Goal: Contribute content

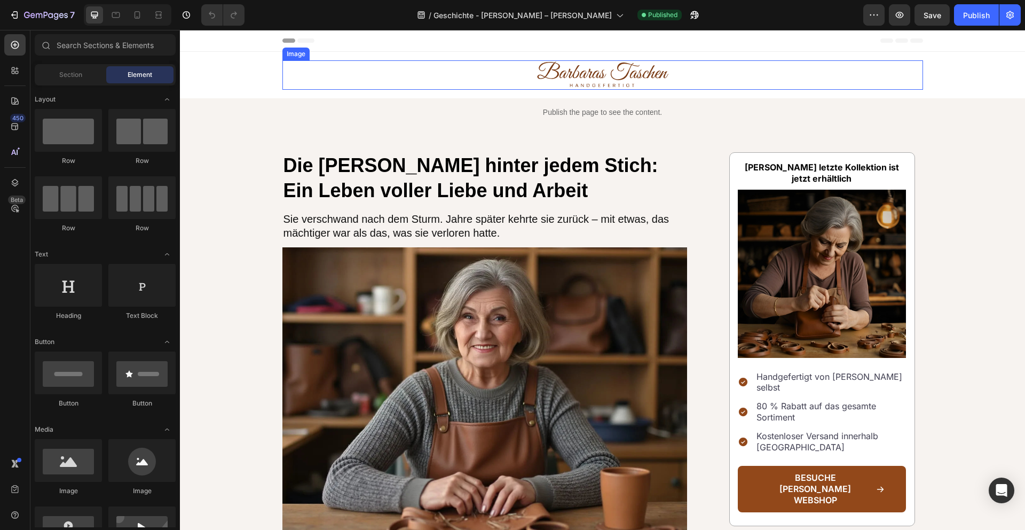
click at [584, 74] on img at bounding box center [602, 74] width 133 height 29
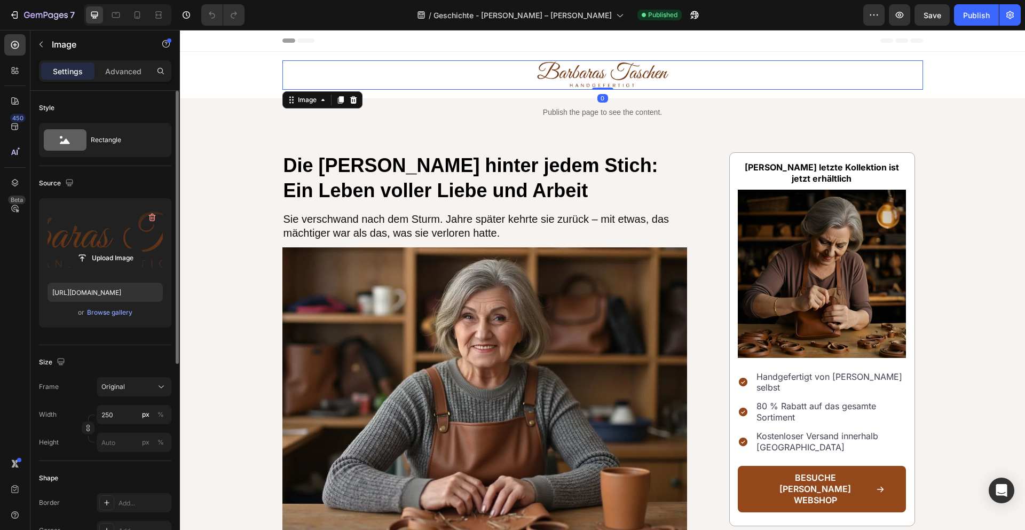
click at [81, 233] on label at bounding box center [105, 240] width 115 height 67
click at [81, 249] on input "file" at bounding box center [105, 258] width 74 height 18
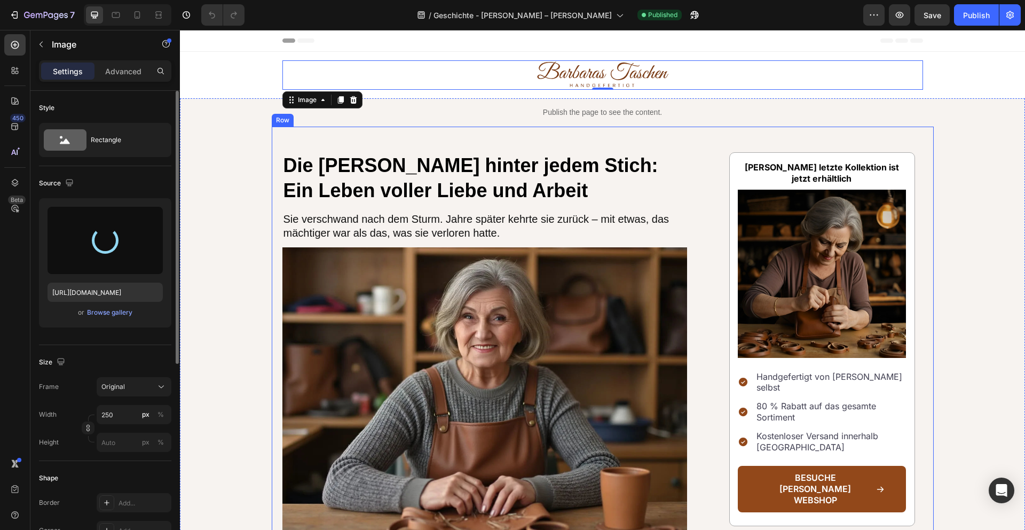
type input "[URL][DOMAIN_NAME]"
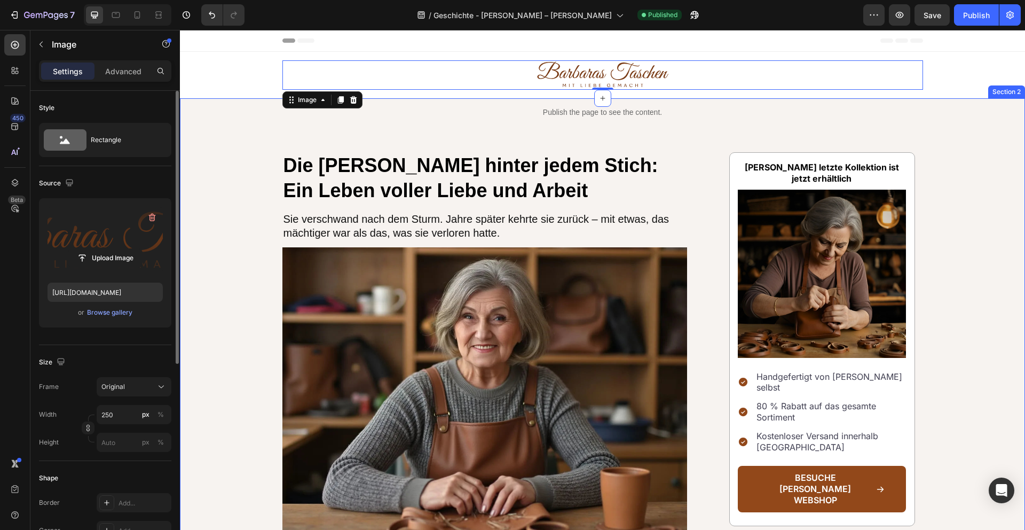
scroll to position [21, 0]
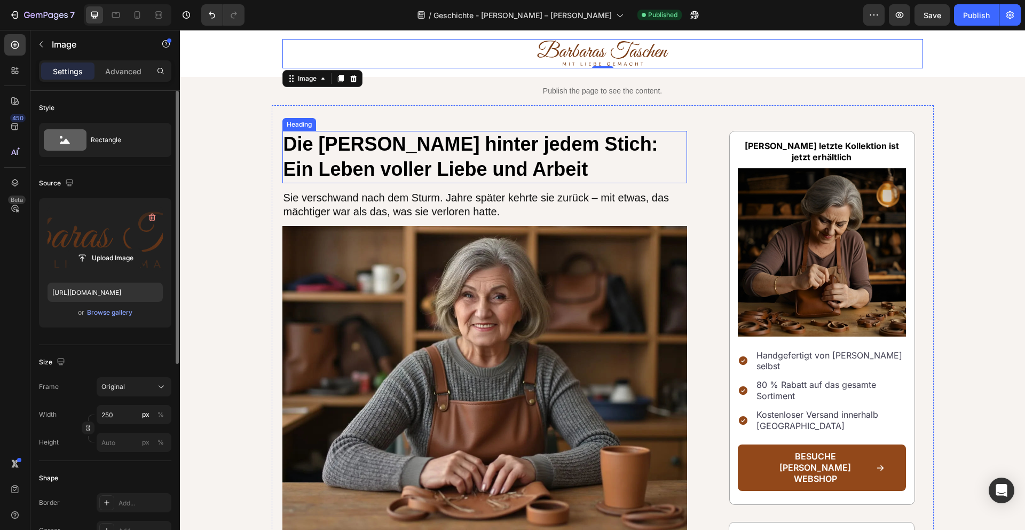
click at [432, 153] on h1 "Die [PERSON_NAME] hinter jedem Stich: Ein Leben voller Liebe und Arbeit" at bounding box center [484, 157] width 405 height 52
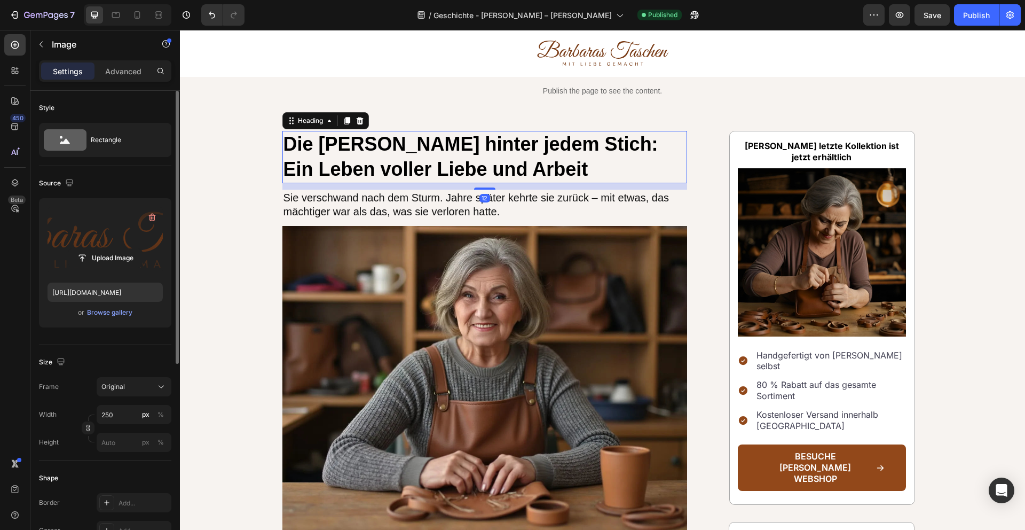
click at [432, 153] on h1 "Die [PERSON_NAME] hinter jedem Stich: Ein Leben voller Liebe und Arbeit" at bounding box center [484, 157] width 405 height 52
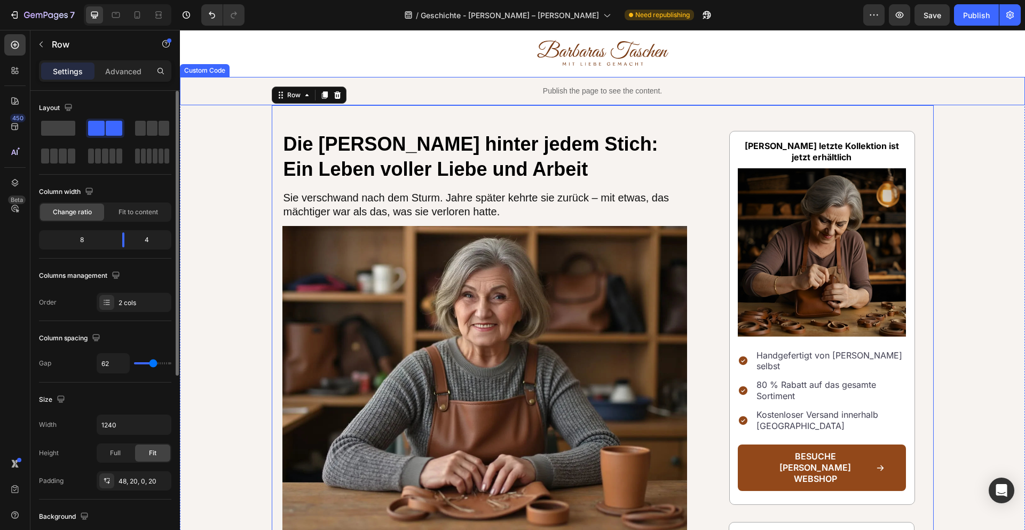
click at [729, 88] on p "Publish the page to see the content." at bounding box center [602, 90] width 845 height 11
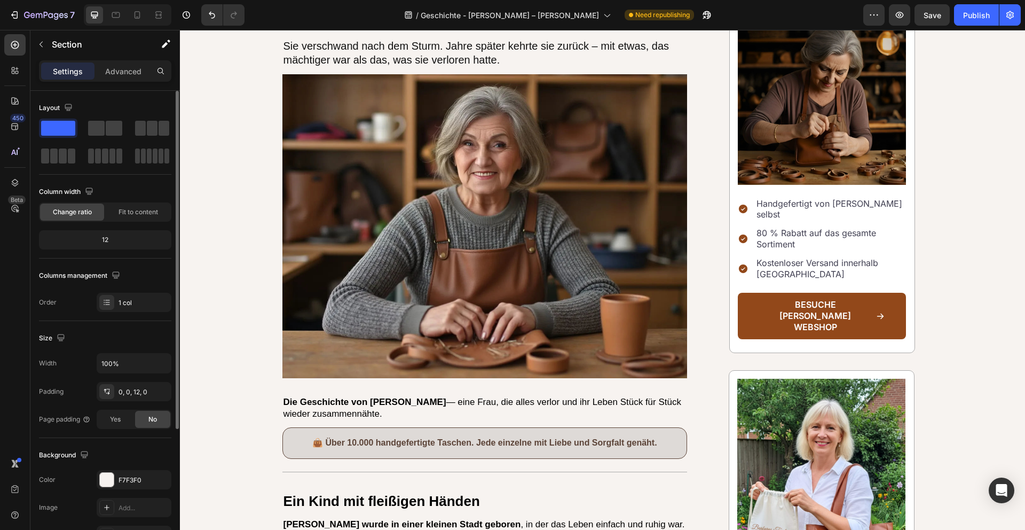
scroll to position [0, 0]
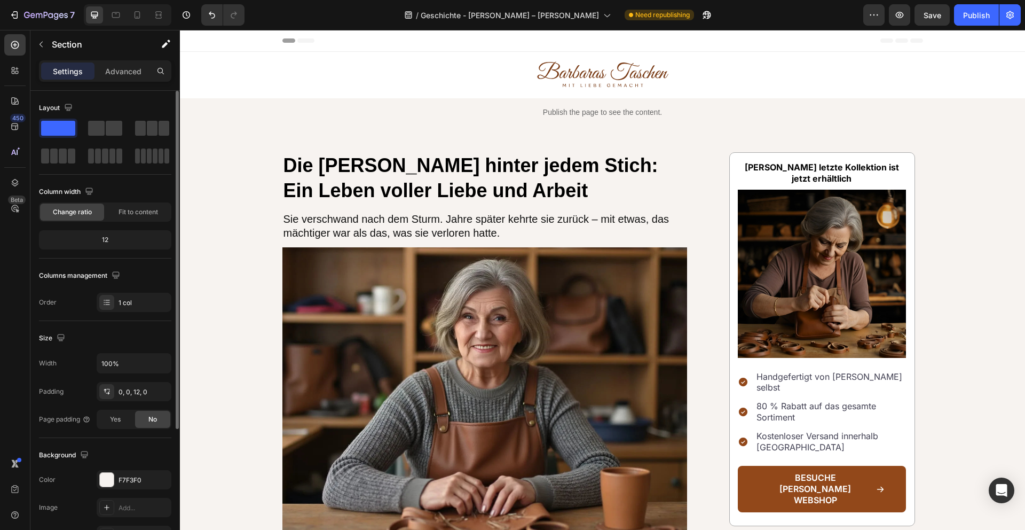
click at [831, 375] on p "Handgefertigt von [PERSON_NAME] selbst" at bounding box center [831, 382] width 148 height 22
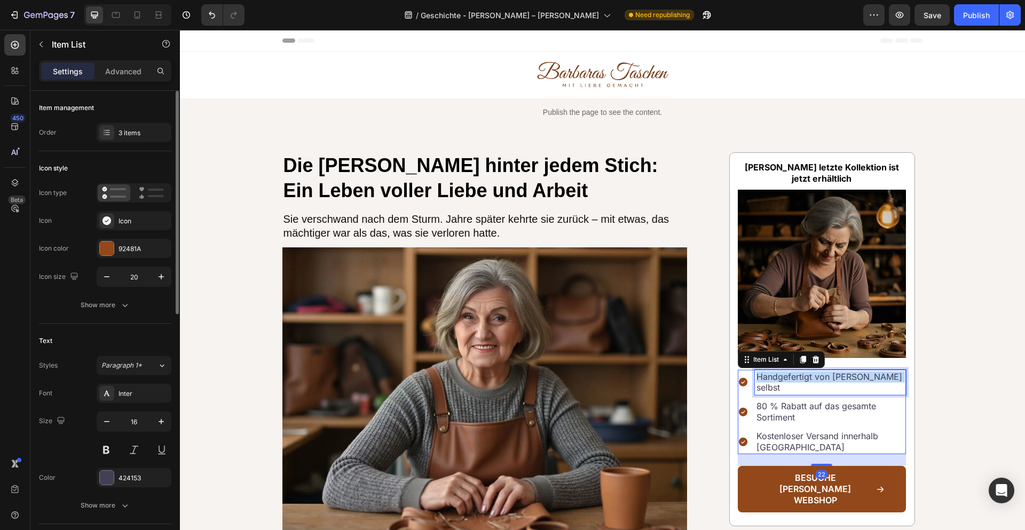
copy p "Handgefertigt von [PERSON_NAME] selbst"
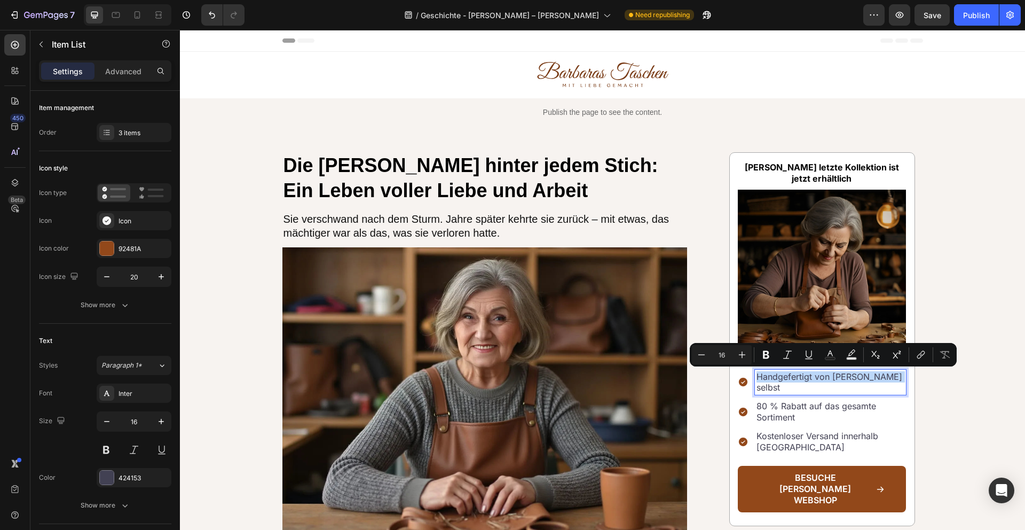
click at [793, 400] on p "80 % Rabatt auf das gesamte Sortiment" at bounding box center [831, 411] width 148 height 22
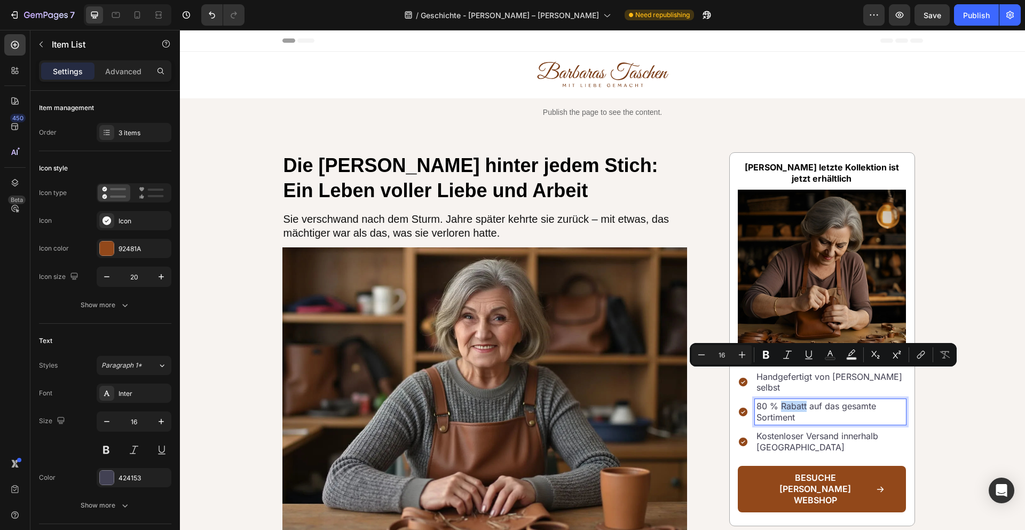
click at [793, 400] on p "80 % Rabatt auf das gesamte Sortiment" at bounding box center [831, 411] width 148 height 22
copy p "80 % Rabatt auf das gesamte Sortiment"
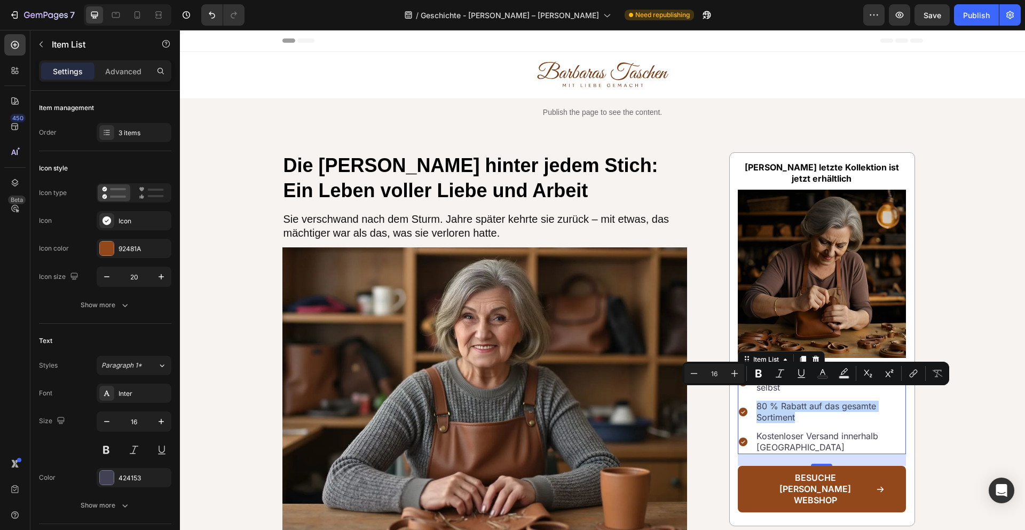
click at [798, 431] on p "Kostenloser Versand innerhalb [GEOGRAPHIC_DATA]" at bounding box center [831, 441] width 148 height 22
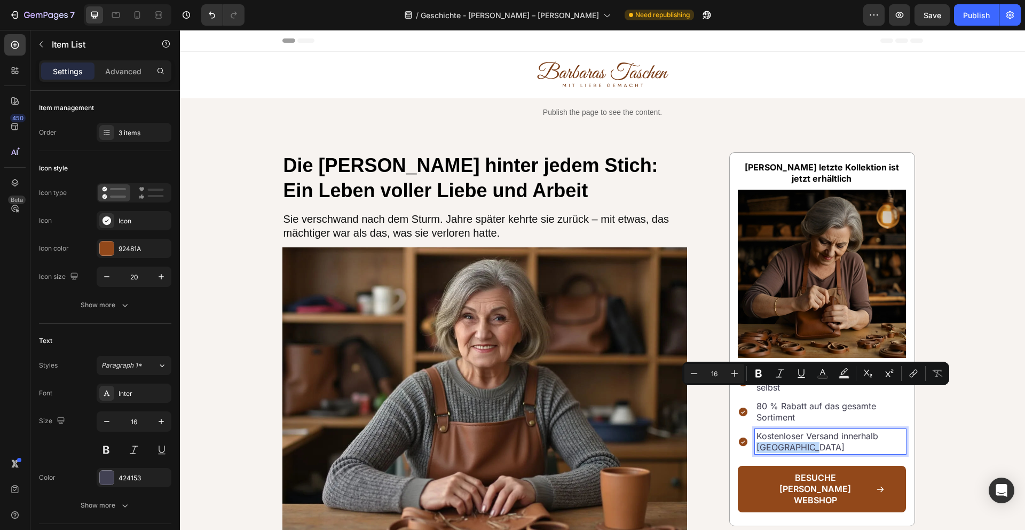
click at [798, 431] on p "Kostenloser Versand innerhalb [GEOGRAPHIC_DATA]" at bounding box center [831, 441] width 148 height 22
copy p "Kostenloser Versand innerhalb [GEOGRAPHIC_DATA]"
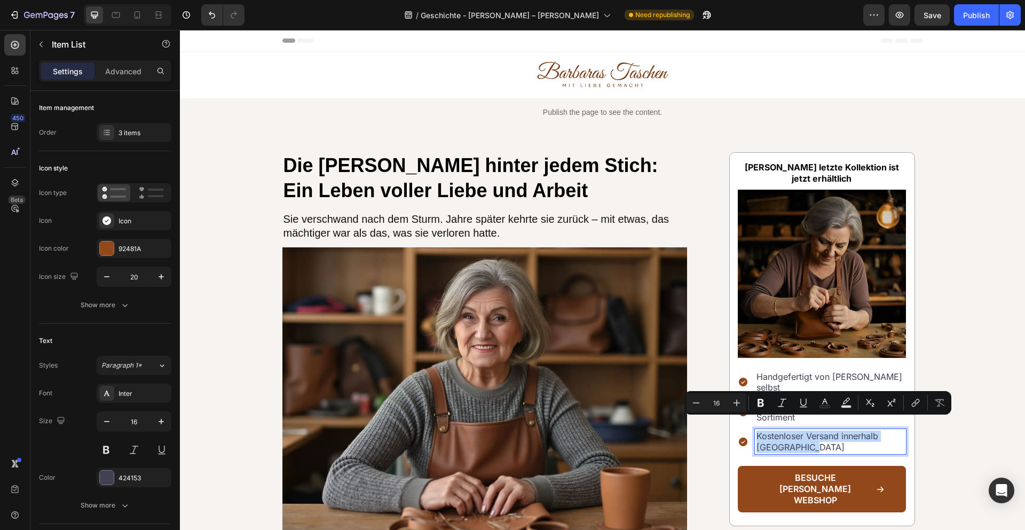
click at [868, 376] on p "Handgefertigt von [PERSON_NAME] selbst" at bounding box center [831, 382] width 148 height 22
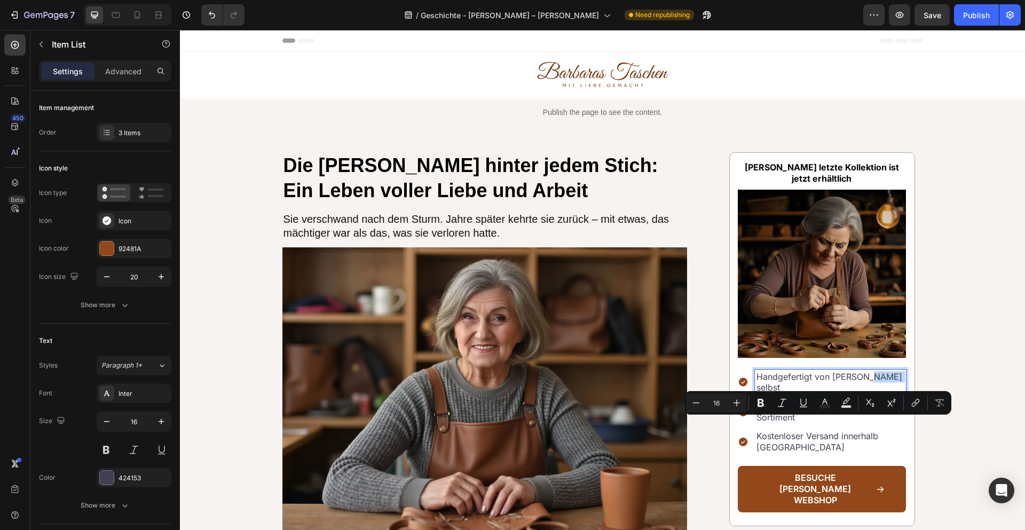
click at [893, 375] on p "Handgefertigt von [PERSON_NAME] selbst" at bounding box center [831, 382] width 148 height 22
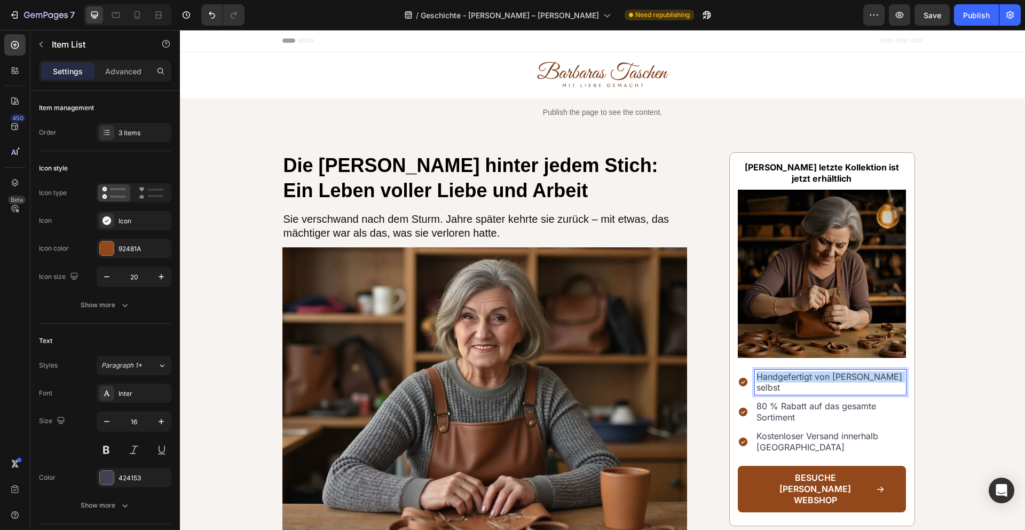
drag, startPoint x: 893, startPoint y: 375, endPoint x: 757, endPoint y: 376, distance: 135.6
click at [757, 376] on p "Handgefertigt von [PERSON_NAME] selbst" at bounding box center [831, 382] width 148 height 22
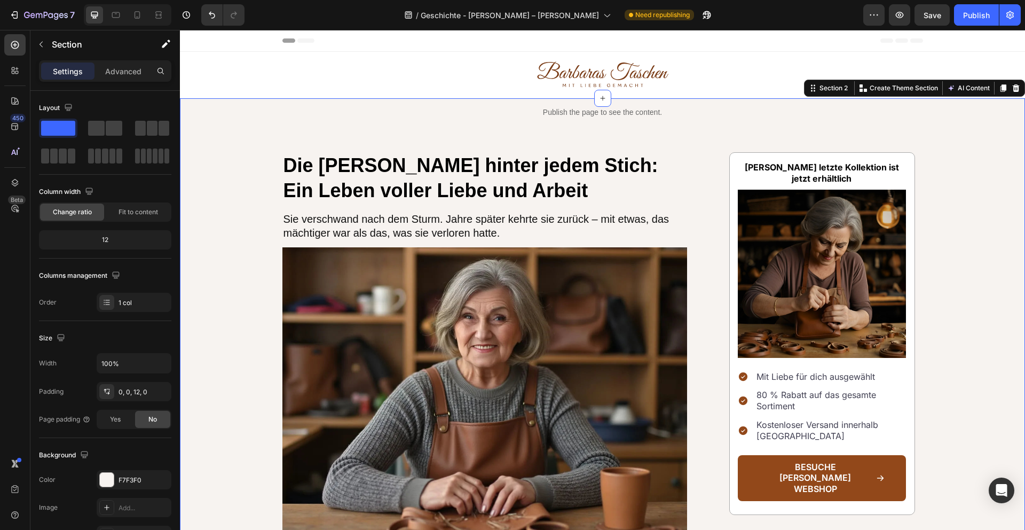
click at [835, 373] on p "Mit Liebe für dich ausgewählt" at bounding box center [831, 376] width 148 height 11
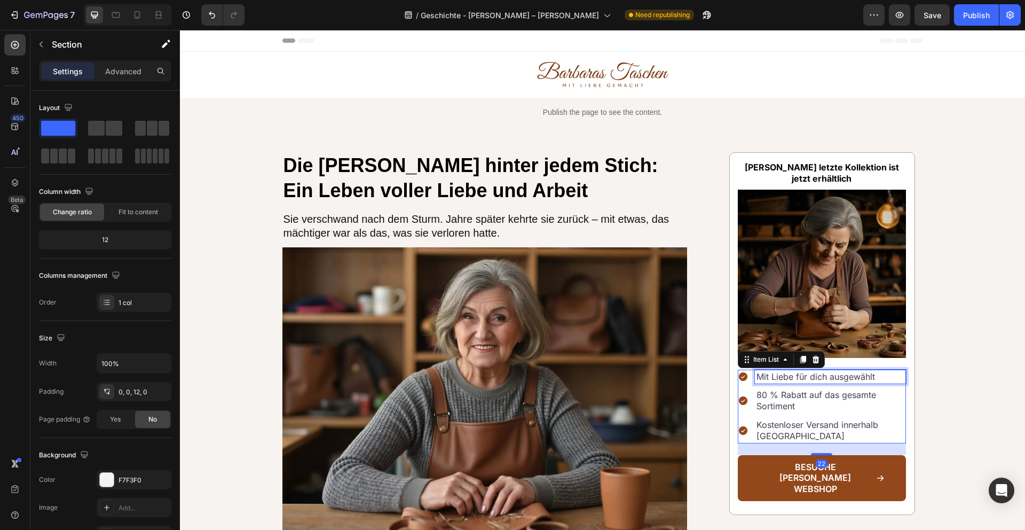
click at [835, 373] on p "Mit Liebe für dich ausgewählt" at bounding box center [831, 376] width 148 height 11
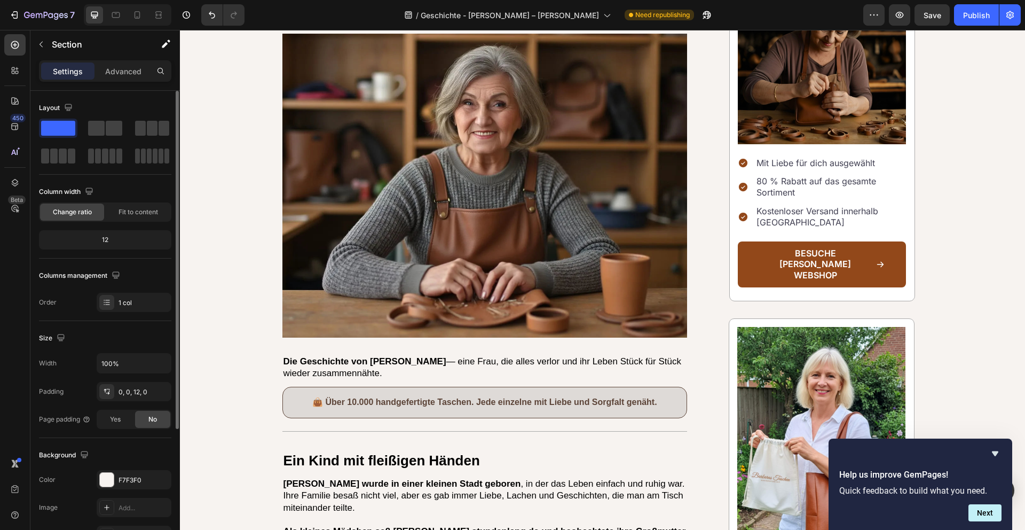
scroll to position [198, 0]
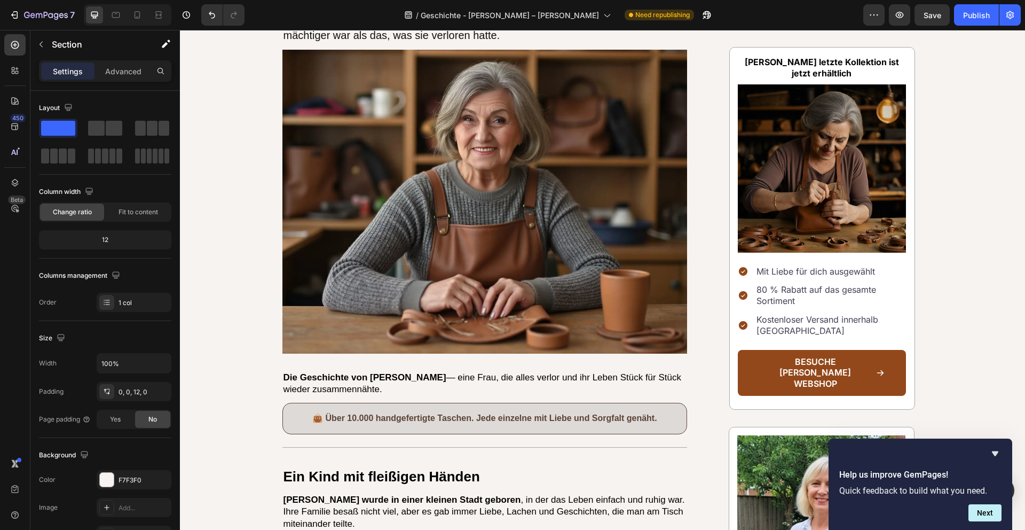
click at [802, 290] on p "80 % Rabatt auf das gesamte Sortiment" at bounding box center [831, 295] width 148 height 22
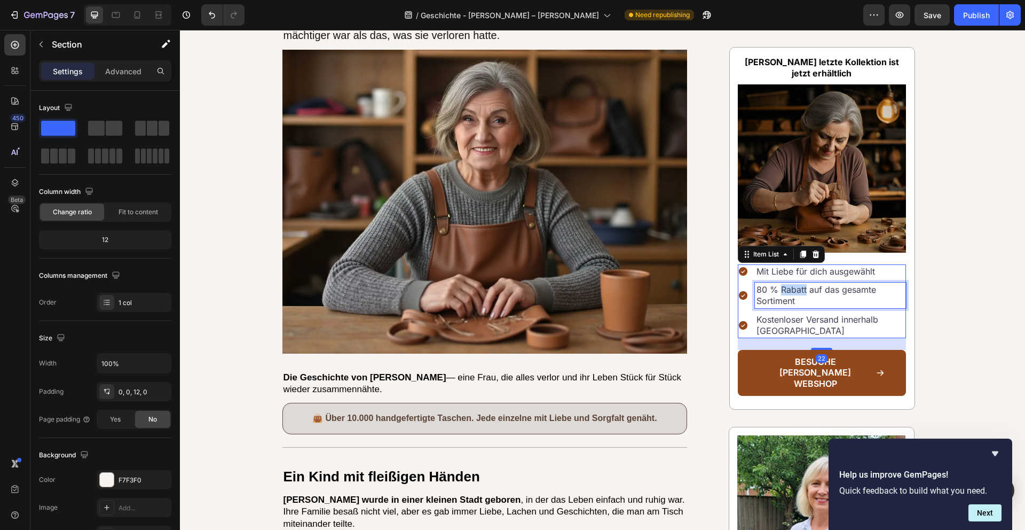
click at [802, 290] on p "80 % Rabatt auf das gesamte Sortiment" at bounding box center [831, 295] width 148 height 22
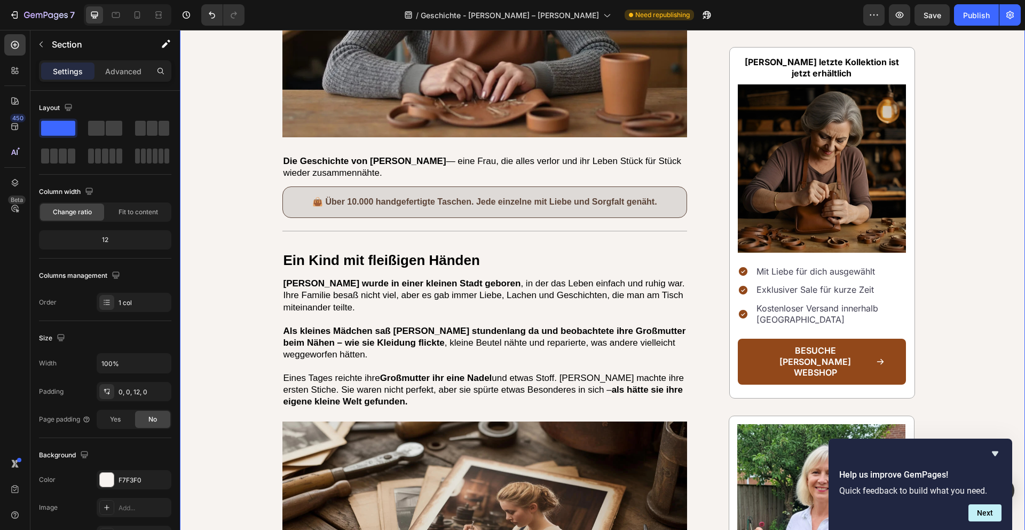
scroll to position [450, 0]
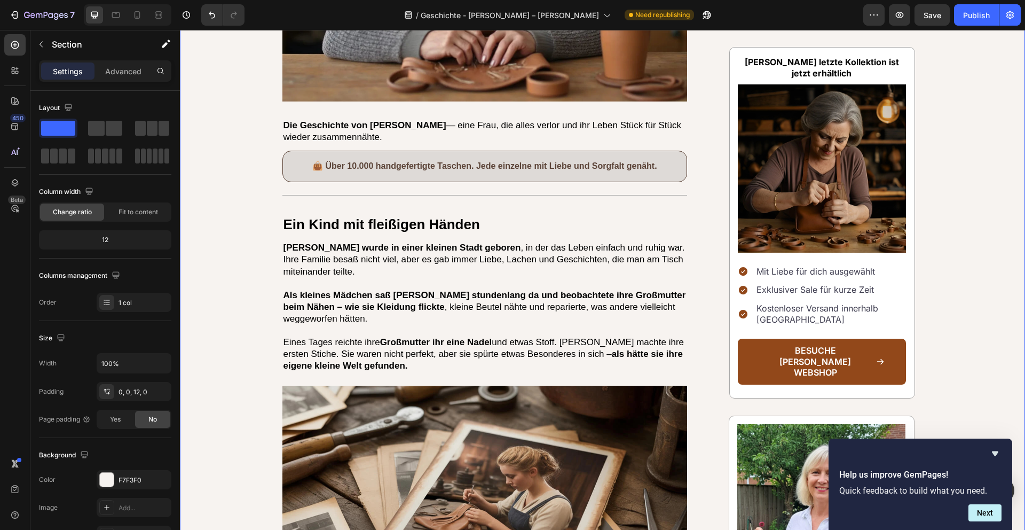
click at [816, 310] on p "Kostenloser Versand innerhalb [GEOGRAPHIC_DATA]" at bounding box center [831, 314] width 148 height 22
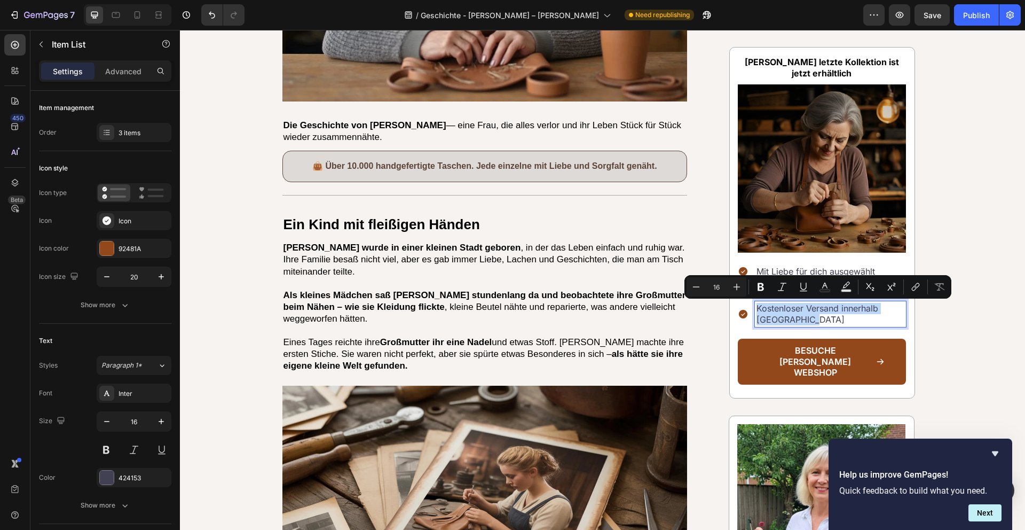
copy p "Kostenloser Versand innerhalb [GEOGRAPHIC_DATA]"
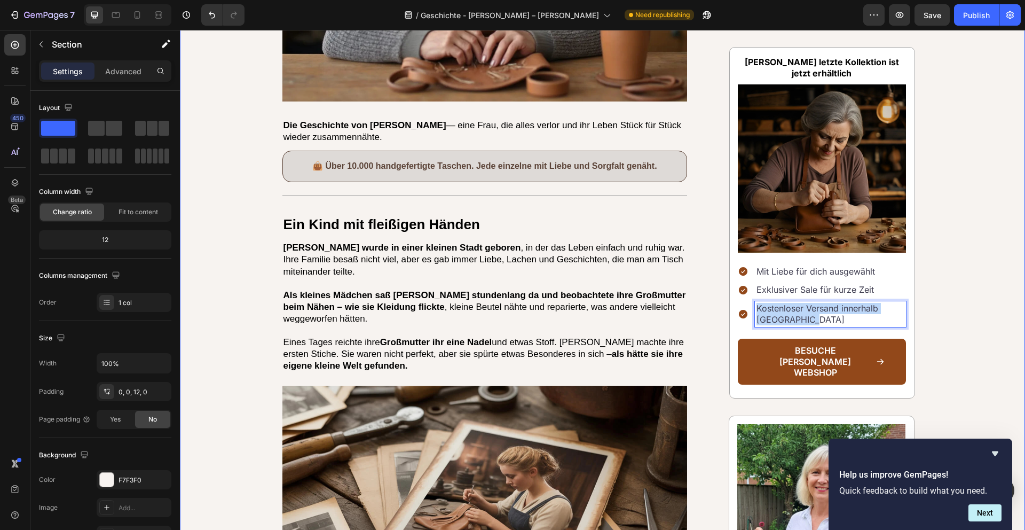
click at [232, 226] on div "Publish the page to see the content. Custom Code Die Barbara hinter jedem Stich…" at bounding box center [602, 350] width 845 height 1403
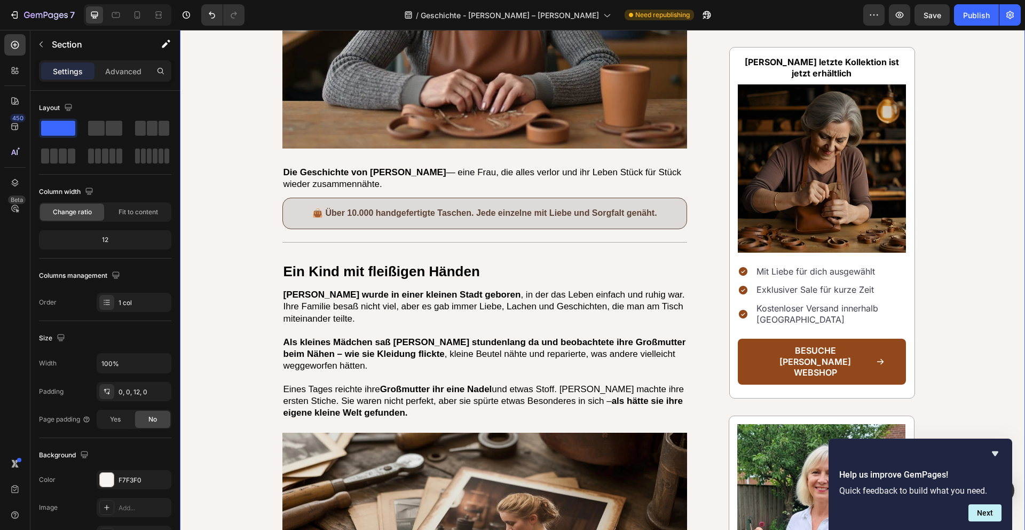
scroll to position [412, 0]
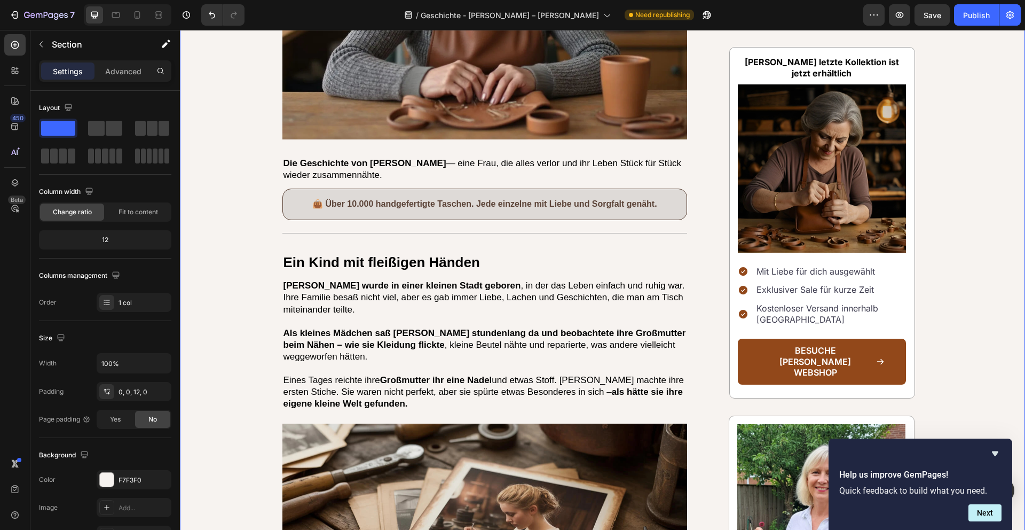
click at [827, 312] on p "Kostenloser Versand innerhalb [GEOGRAPHIC_DATA]" at bounding box center [831, 314] width 148 height 22
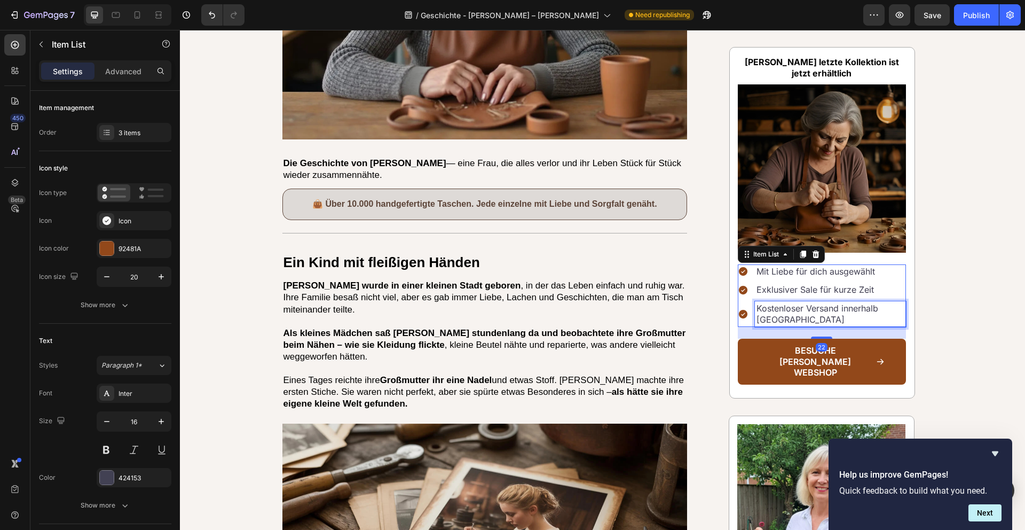
click at [827, 312] on p "Kostenloser Versand innerhalb [GEOGRAPHIC_DATA]" at bounding box center [831, 314] width 148 height 22
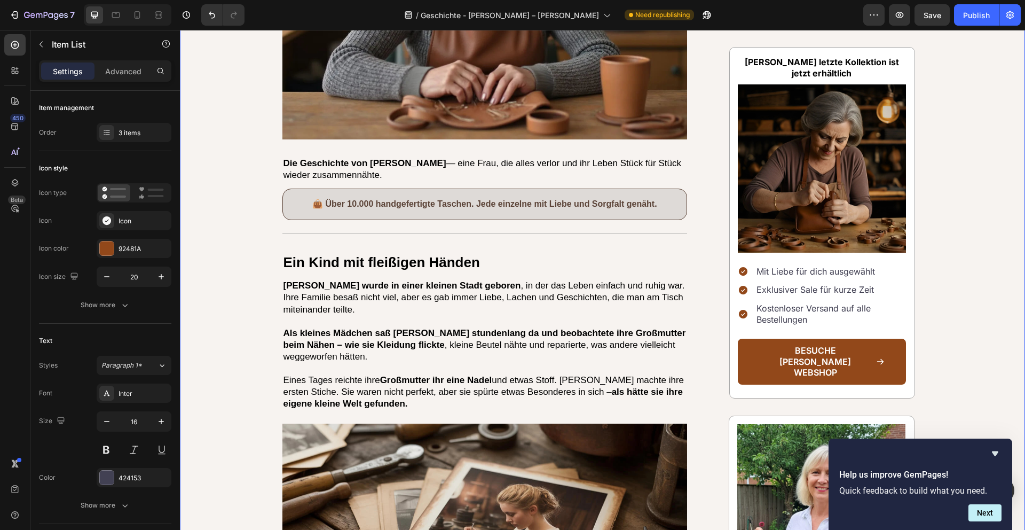
click at [988, 328] on div "Publish the page to see the content. Custom Code Die Barbara hinter jedem Stich…" at bounding box center [602, 388] width 845 height 1403
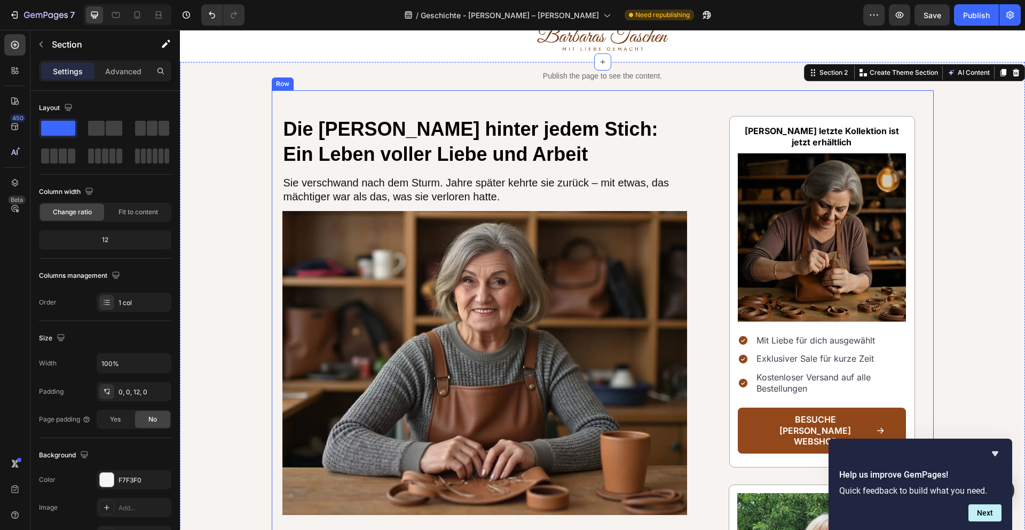
scroll to position [0, 0]
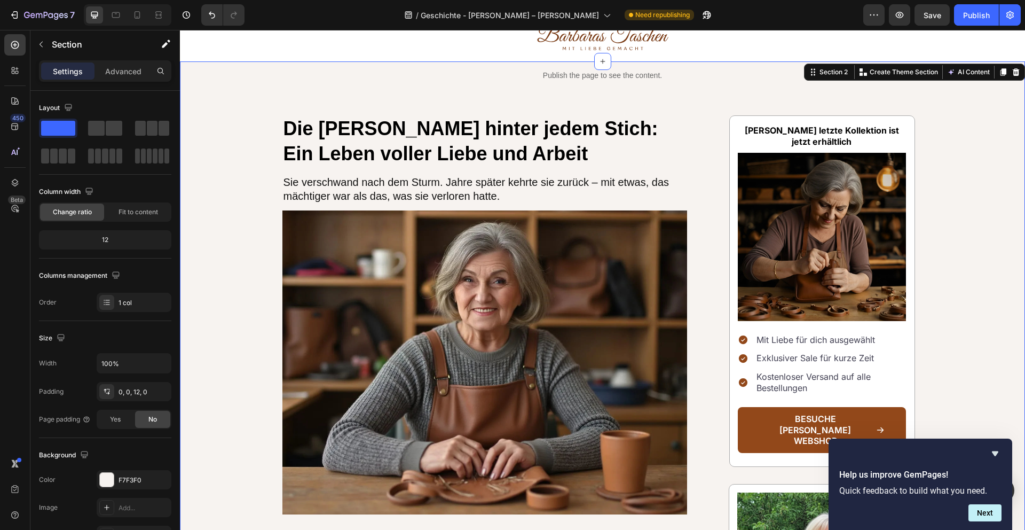
scroll to position [48, 0]
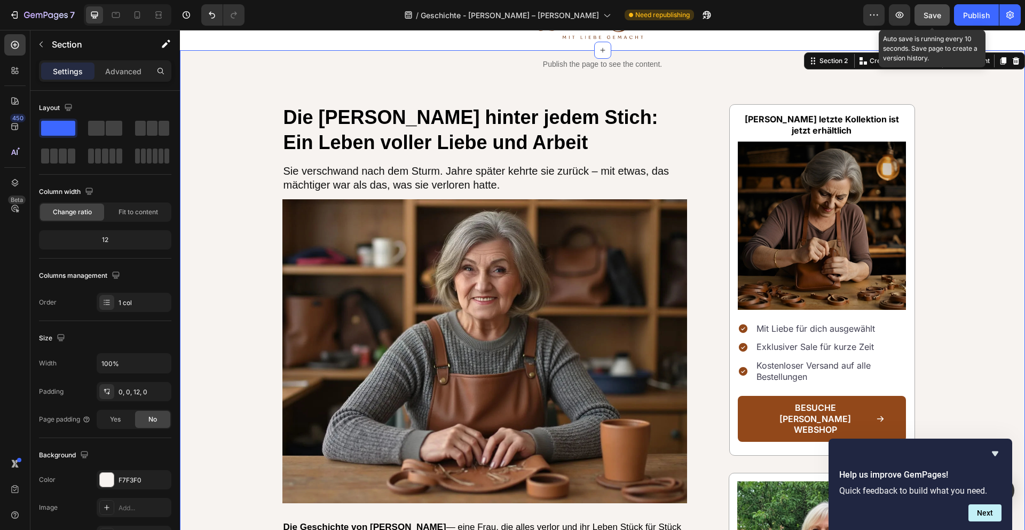
click at [937, 18] on span "Save" at bounding box center [933, 15] width 18 height 9
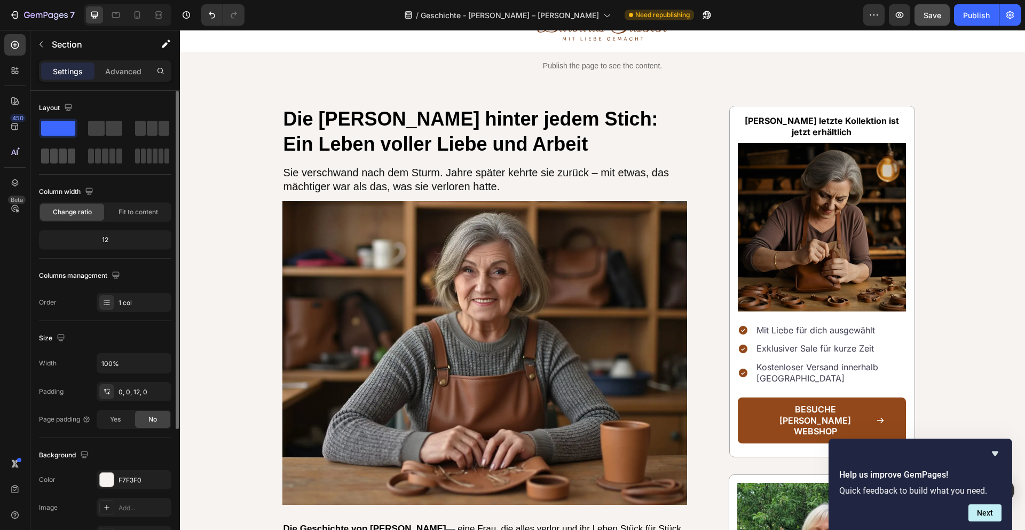
scroll to position [50, 0]
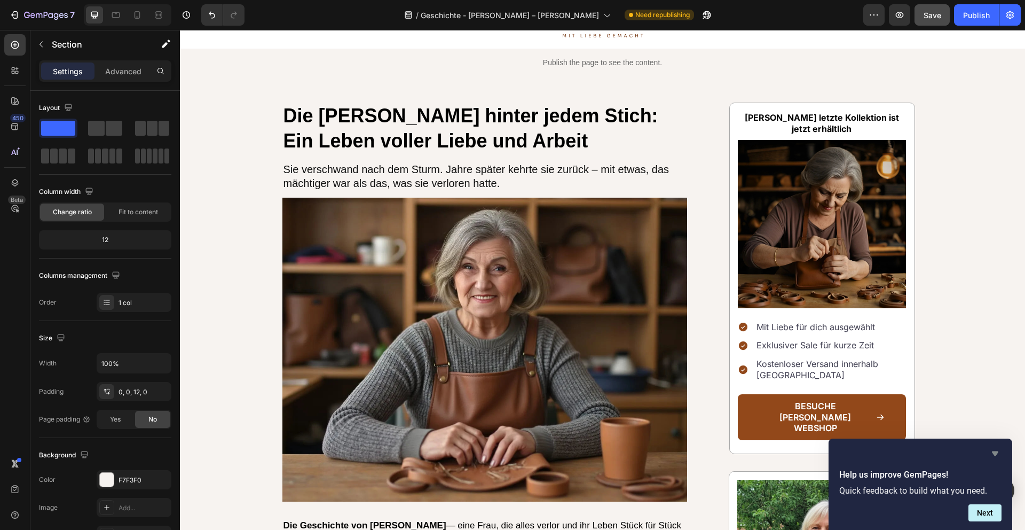
click at [997, 453] on icon "Hide survey" at bounding box center [995, 453] width 6 height 5
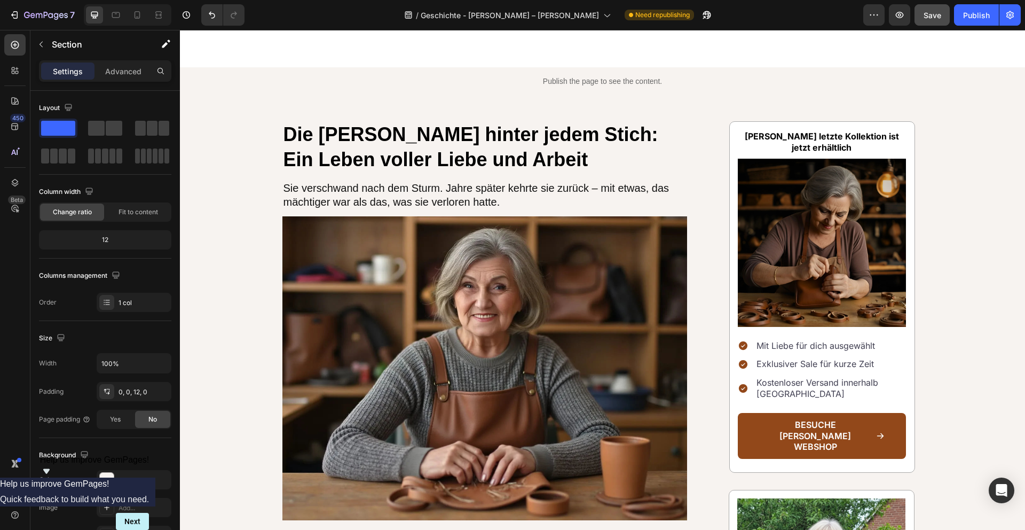
scroll to position [0, 0]
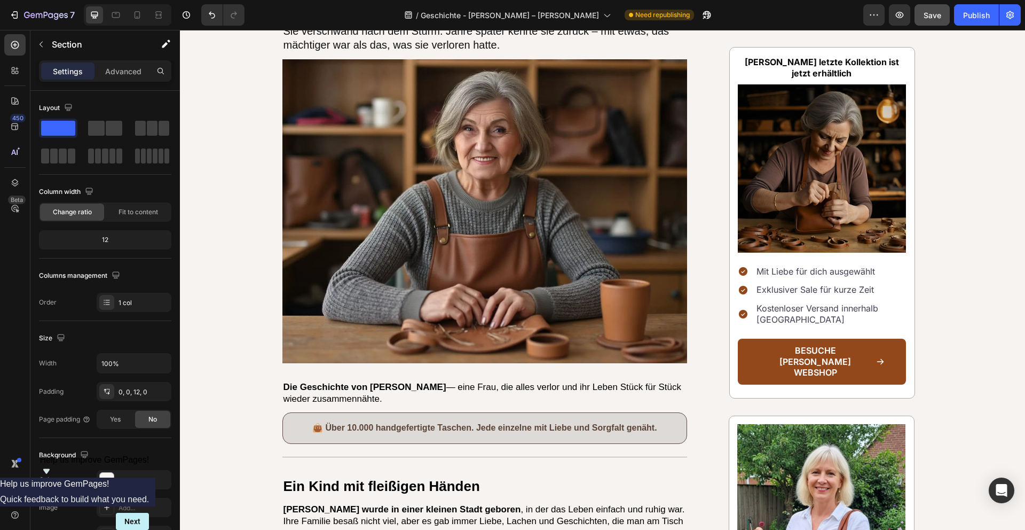
scroll to position [284, 0]
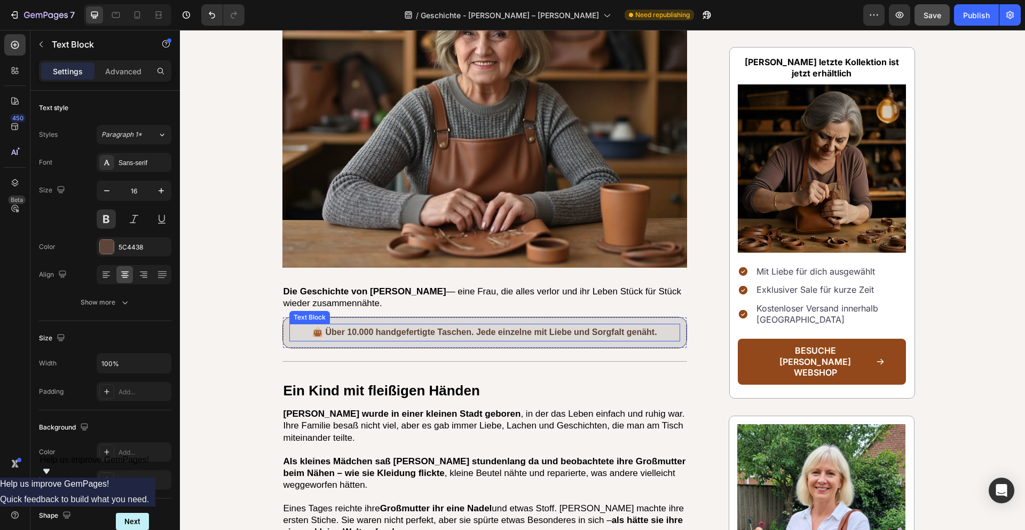
click at [530, 332] on p "👜 Über 10.000 handgefertigte Taschen. Jede einzelne mit Liebe und Sorgfalt genä…" at bounding box center [484, 332] width 389 height 15
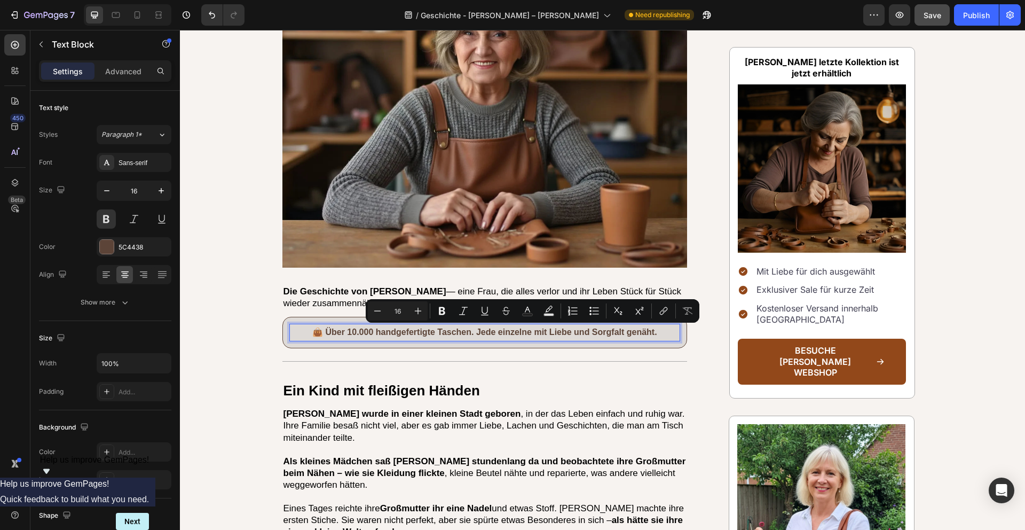
click at [601, 332] on p "👜 Über 10.000 handgefertigte Taschen. Jede einzelne mit Liebe und Sorgfalt genä…" at bounding box center [484, 332] width 389 height 15
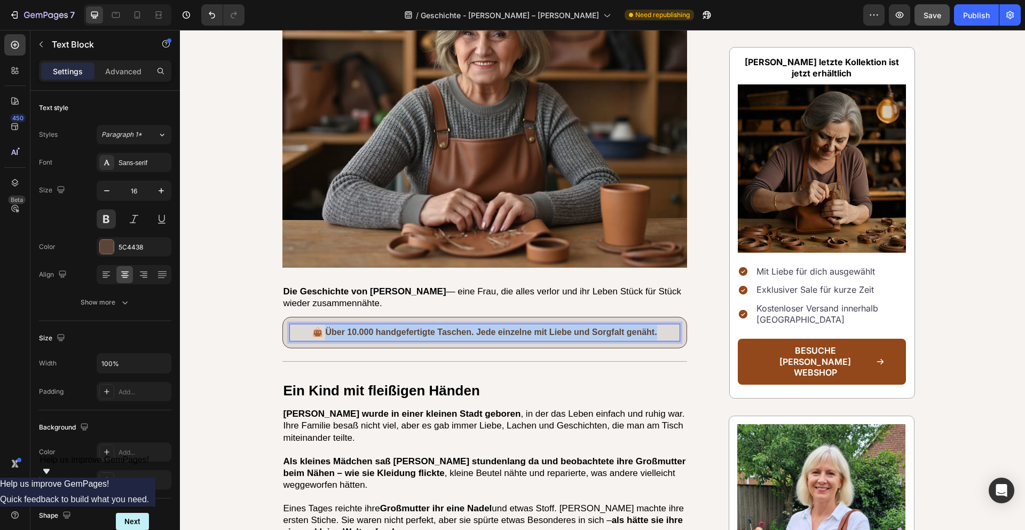
drag, startPoint x: 660, startPoint y: 334, endPoint x: 328, endPoint y: 334, distance: 332.1
click at [328, 334] on p "👜 Über 10.000 handgefertigte Taschen. Jede einzelne mit Liebe und Sorgfalt genä…" at bounding box center [484, 332] width 389 height 15
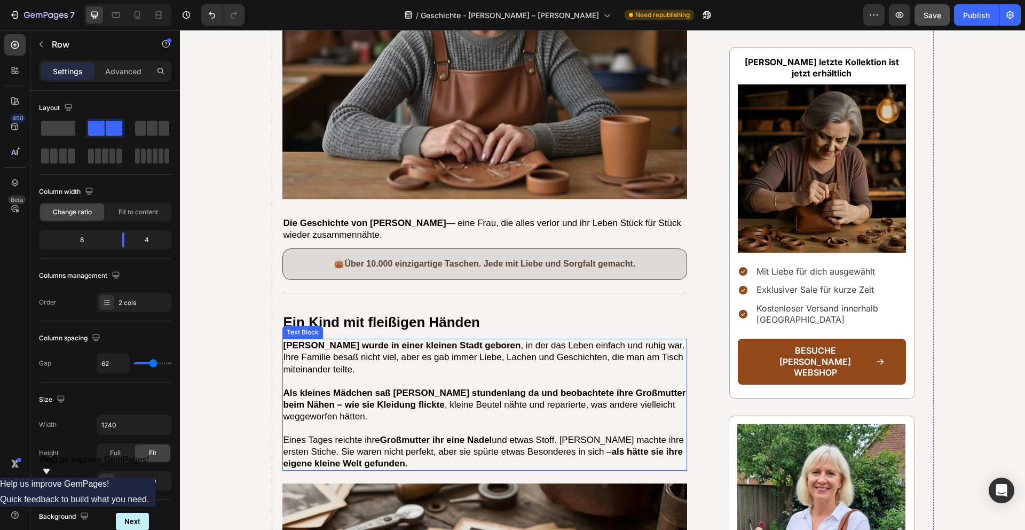
scroll to position [370, 0]
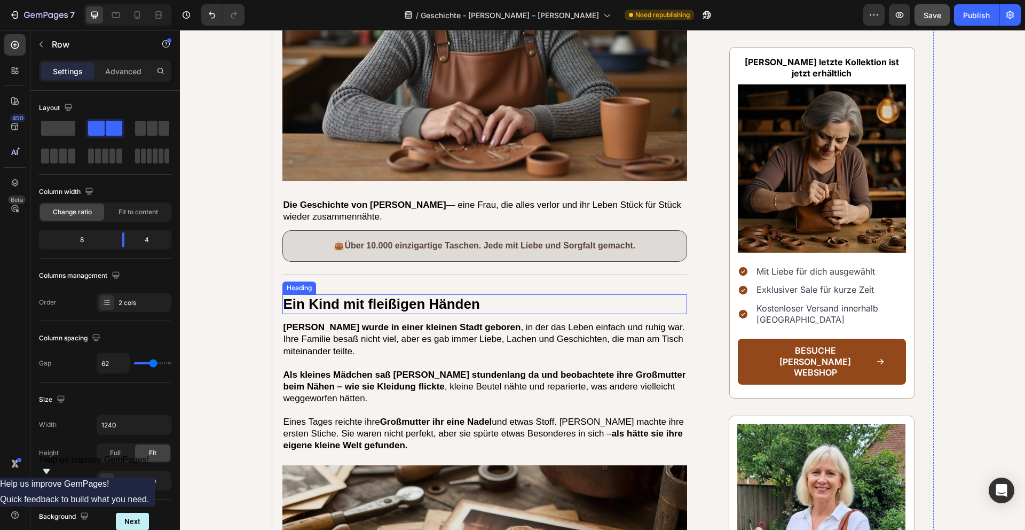
click at [517, 299] on h2 "Ein Kind mit fleißigen Händen" at bounding box center [484, 304] width 405 height 20
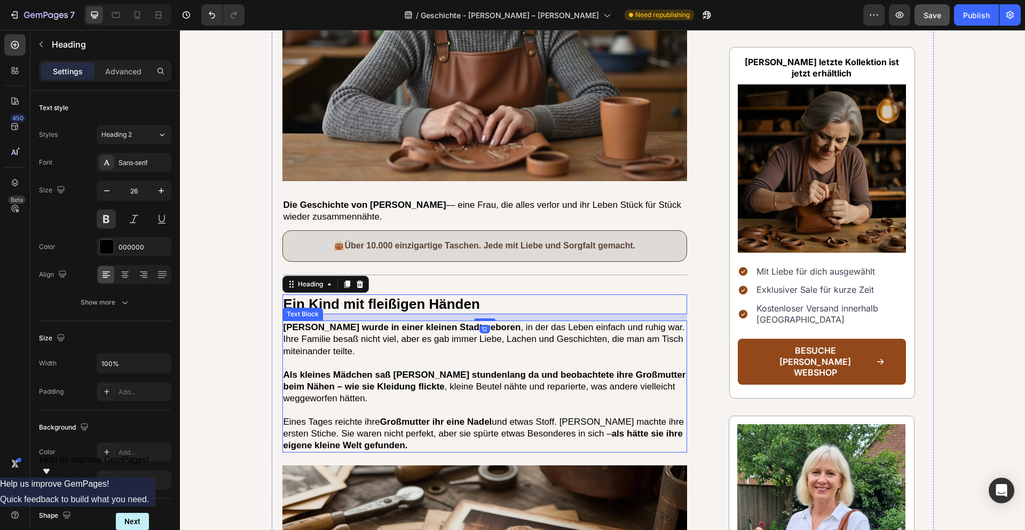
click at [500, 359] on p at bounding box center [485, 363] width 403 height 12
